Goal: Information Seeking & Learning: Check status

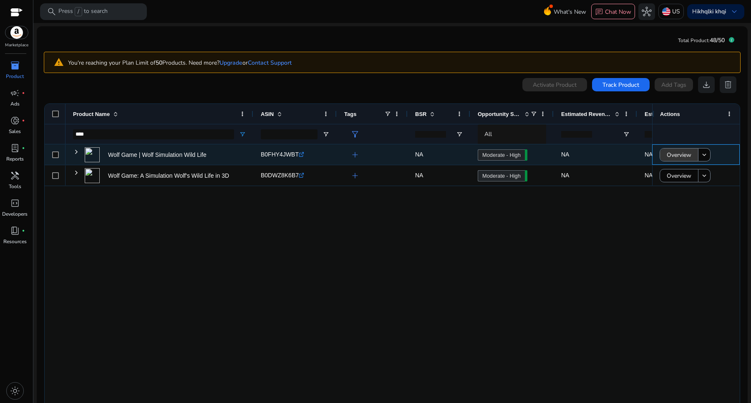
click at [674, 156] on span "Overview" at bounding box center [679, 154] width 25 height 17
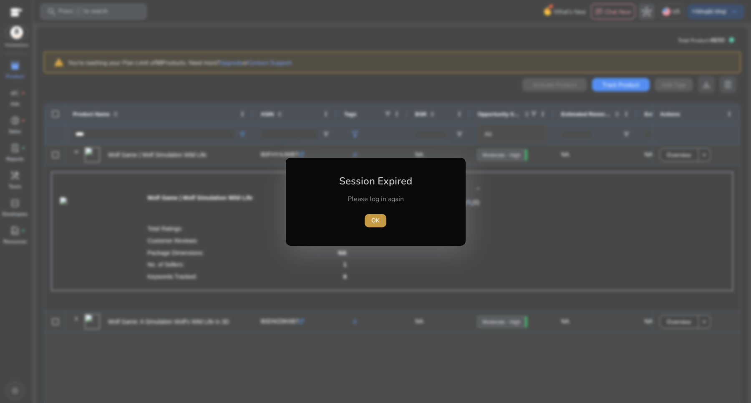
click at [380, 222] on span "button" at bounding box center [376, 221] width 22 height 20
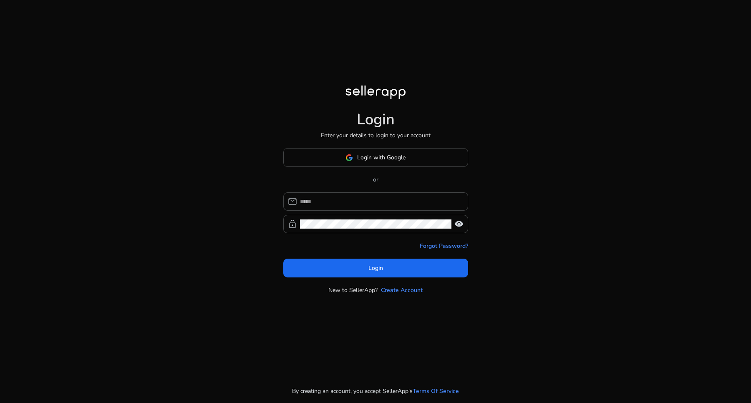
type input "**********"
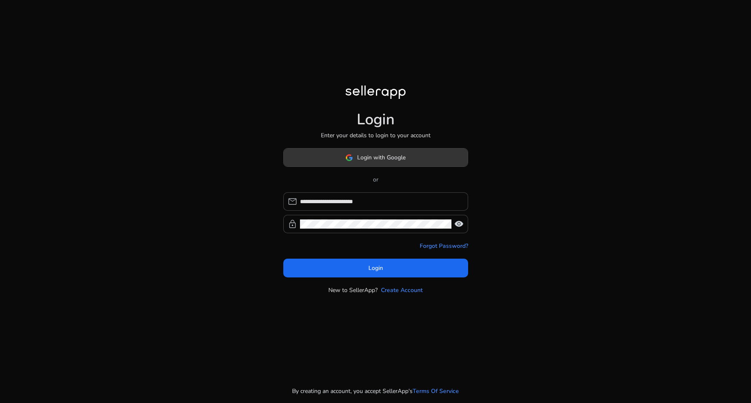
click at [380, 163] on span at bounding box center [376, 158] width 184 height 20
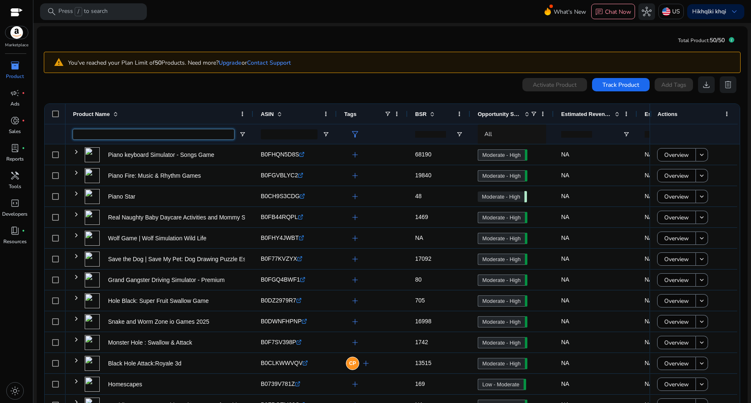
click at [199, 131] on input "Product Name Filter Input" at bounding box center [153, 134] width 161 height 10
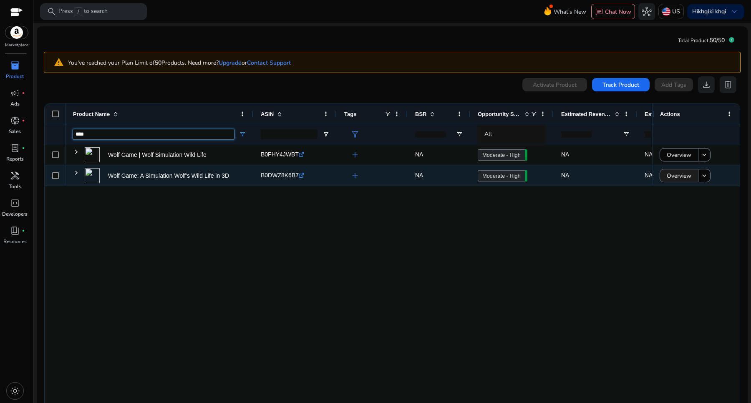
type input "****"
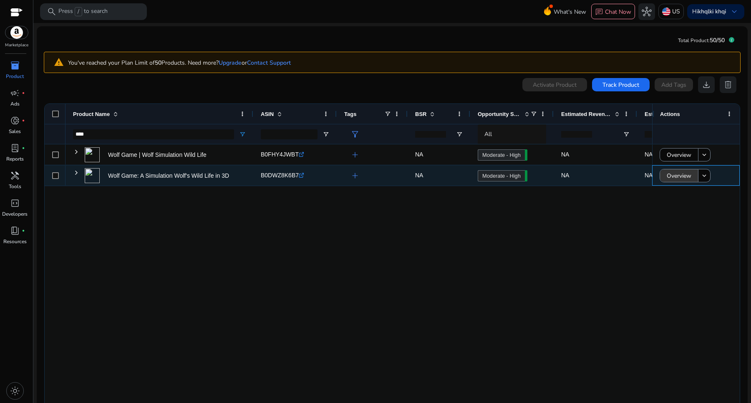
click at [671, 172] on span "Overview" at bounding box center [679, 175] width 25 height 17
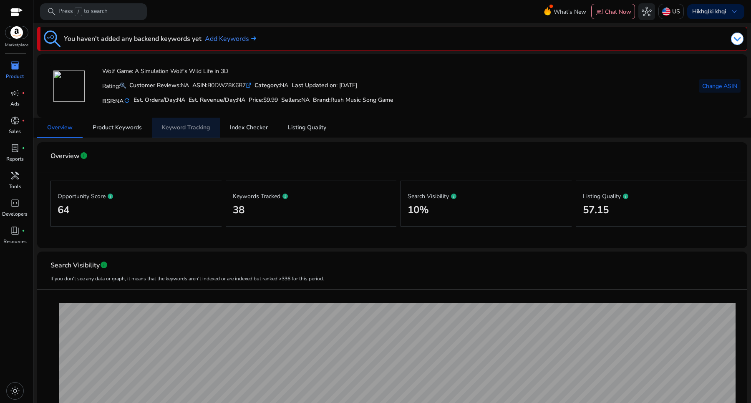
click at [196, 129] on span "Keyword Tracking" at bounding box center [186, 128] width 48 height 6
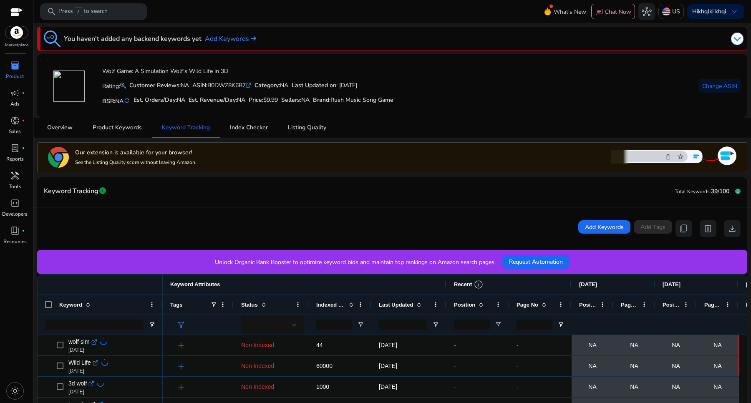
click at [547, 303] on div "Page No" at bounding box center [536, 304] width 38 height 15
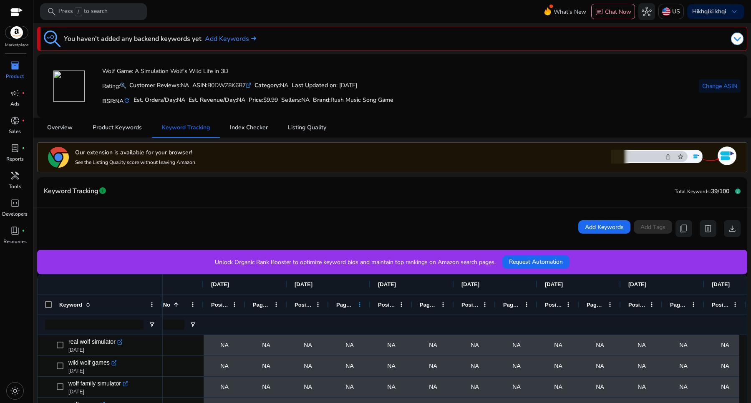
click at [359, 305] on span at bounding box center [359, 304] width 7 height 7
click at [301, 331] on div at bounding box center [308, 325] width 27 height 20
click at [343, 307] on span "Page No" at bounding box center [345, 305] width 18 height 6
click at [354, 303] on div "Page No" at bounding box center [349, 305] width 27 height 20
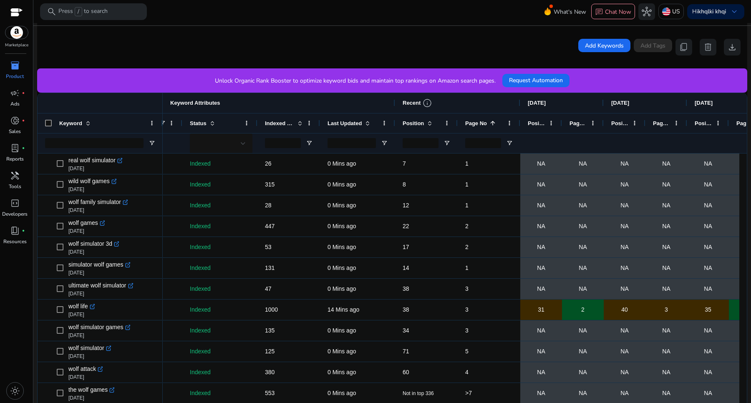
click at [495, 124] on div "Page No 1" at bounding box center [484, 123] width 38 height 15
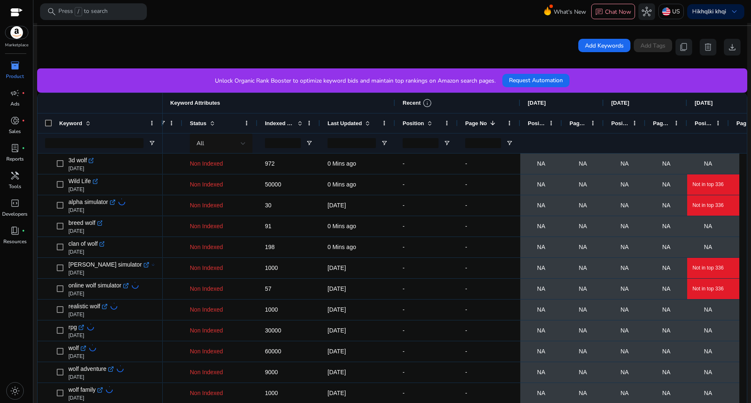
click at [495, 124] on div "Page No 1" at bounding box center [484, 123] width 38 height 15
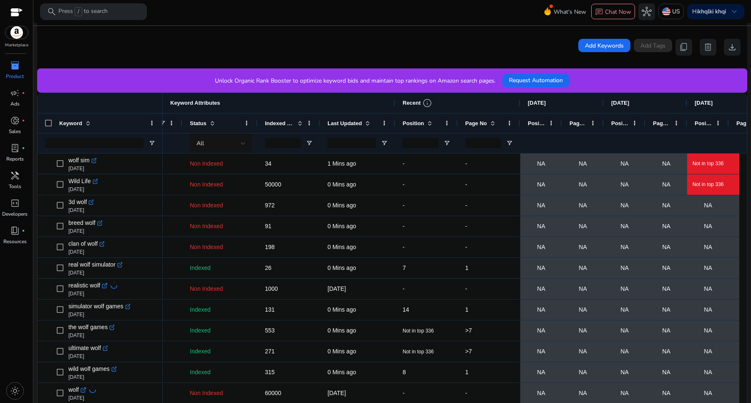
click at [495, 124] on div "Page No" at bounding box center [484, 123] width 38 height 15
